Goal: Information Seeking & Learning: Find specific page/section

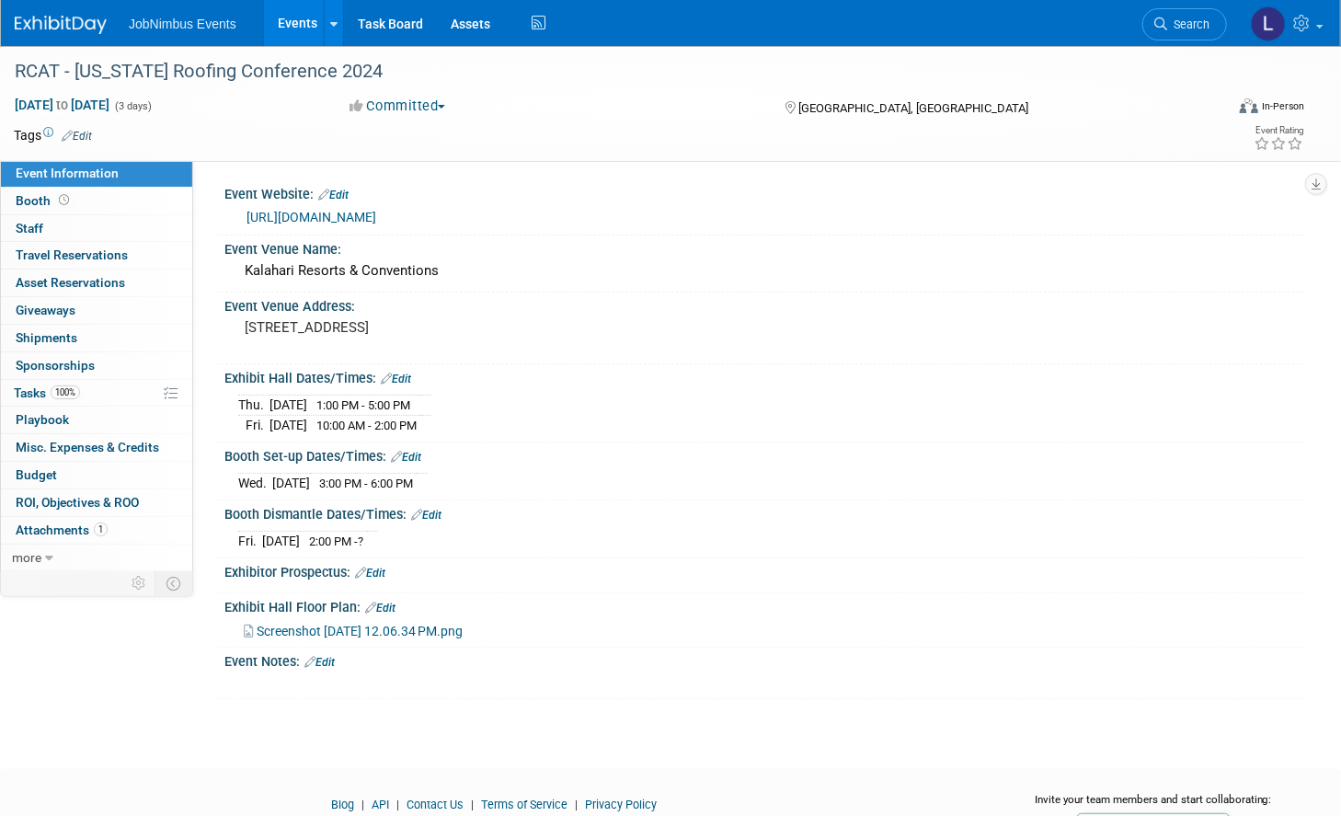
click at [300, 19] on link "Events" at bounding box center [297, 23] width 67 height 46
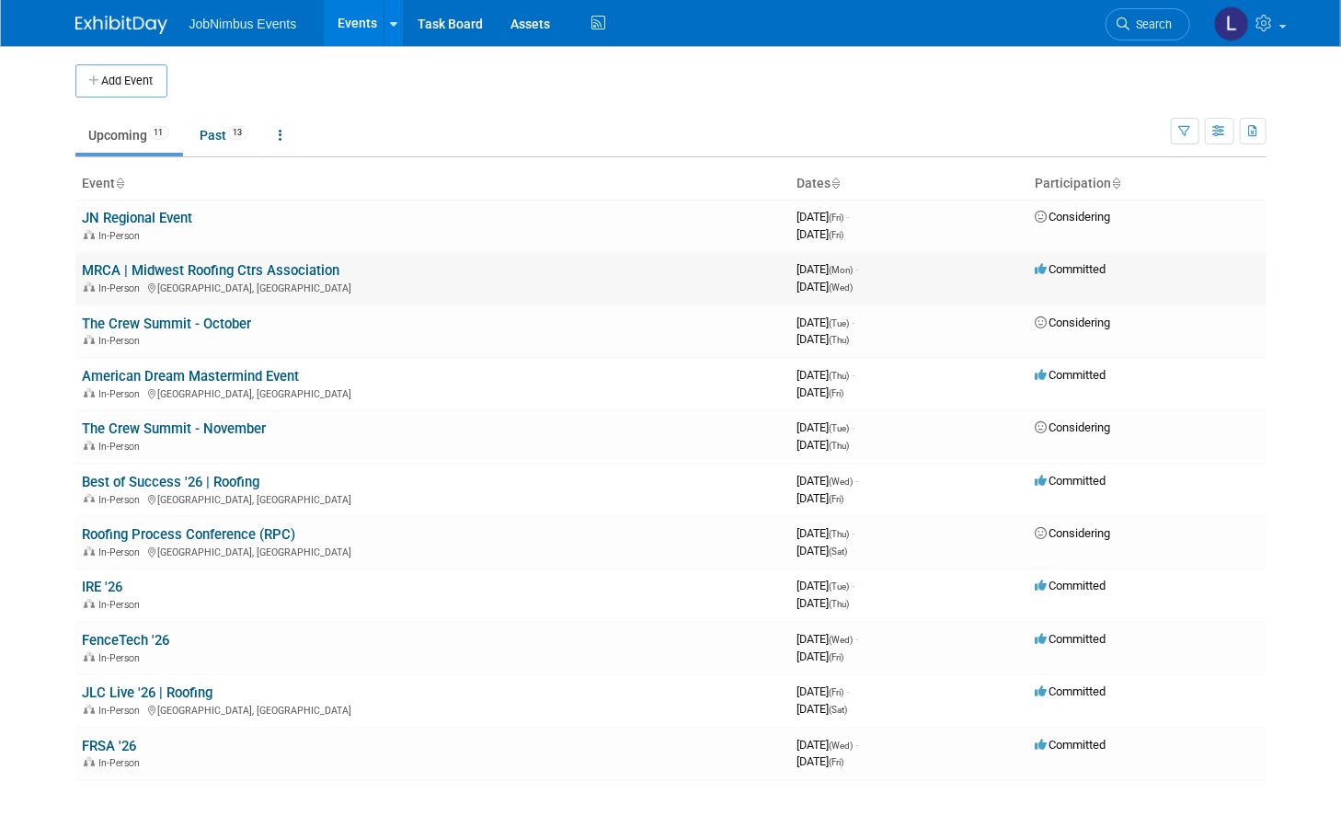
click at [196, 269] on link "MRCA | Midwest Roofing Ctrs Association" at bounding box center [211, 270] width 257 height 17
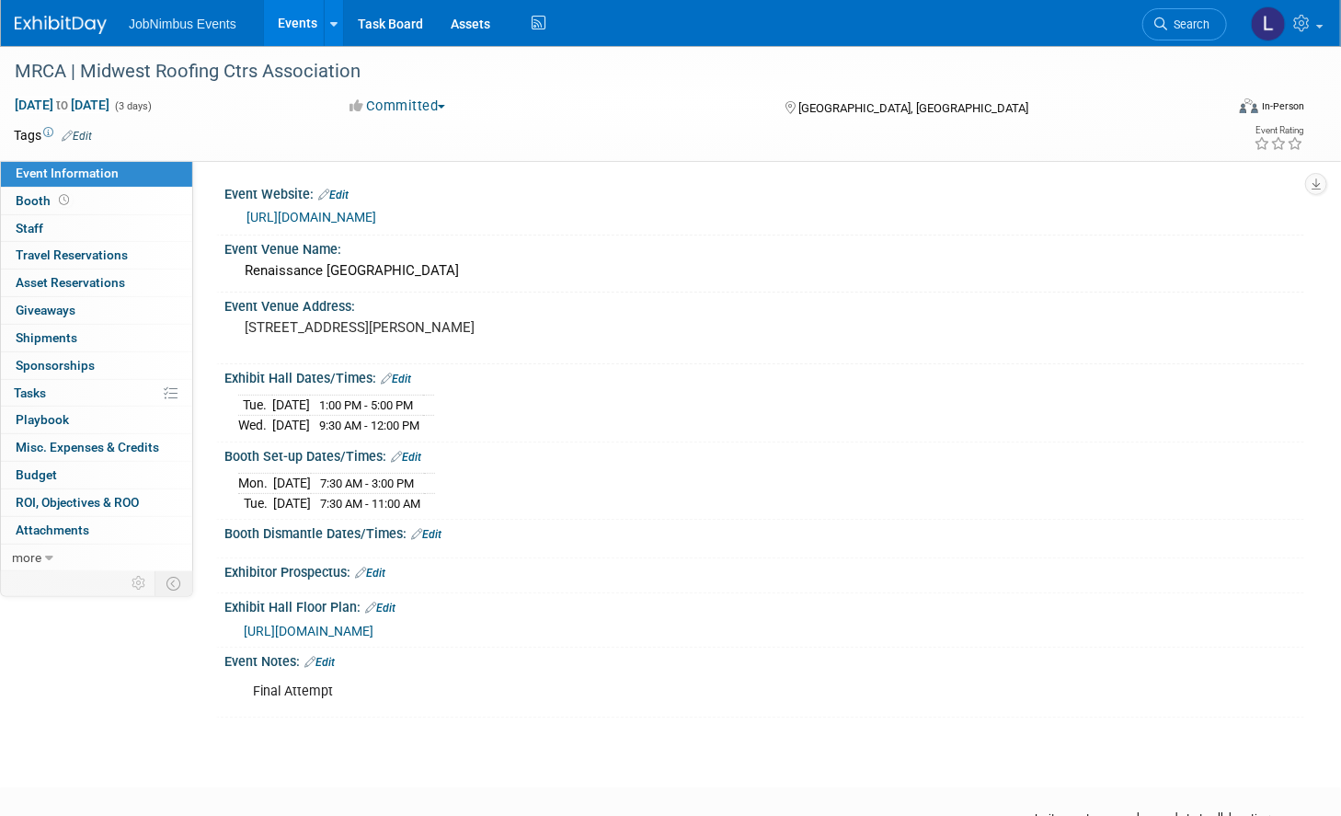
click at [364, 218] on link "https://associationdatabase.com/aws/MRCA/pt/sp/conference" at bounding box center [311, 217] width 130 height 15
